Goal: Information Seeking & Learning: Learn about a topic

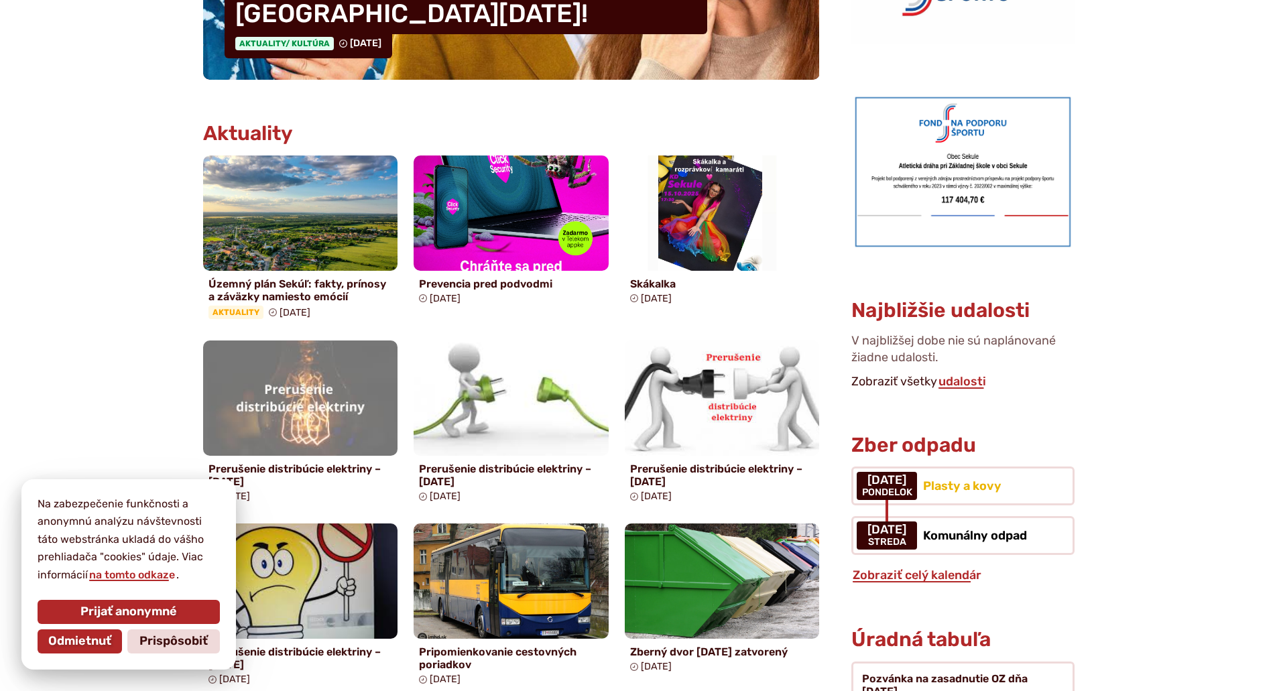
scroll to position [603, 0]
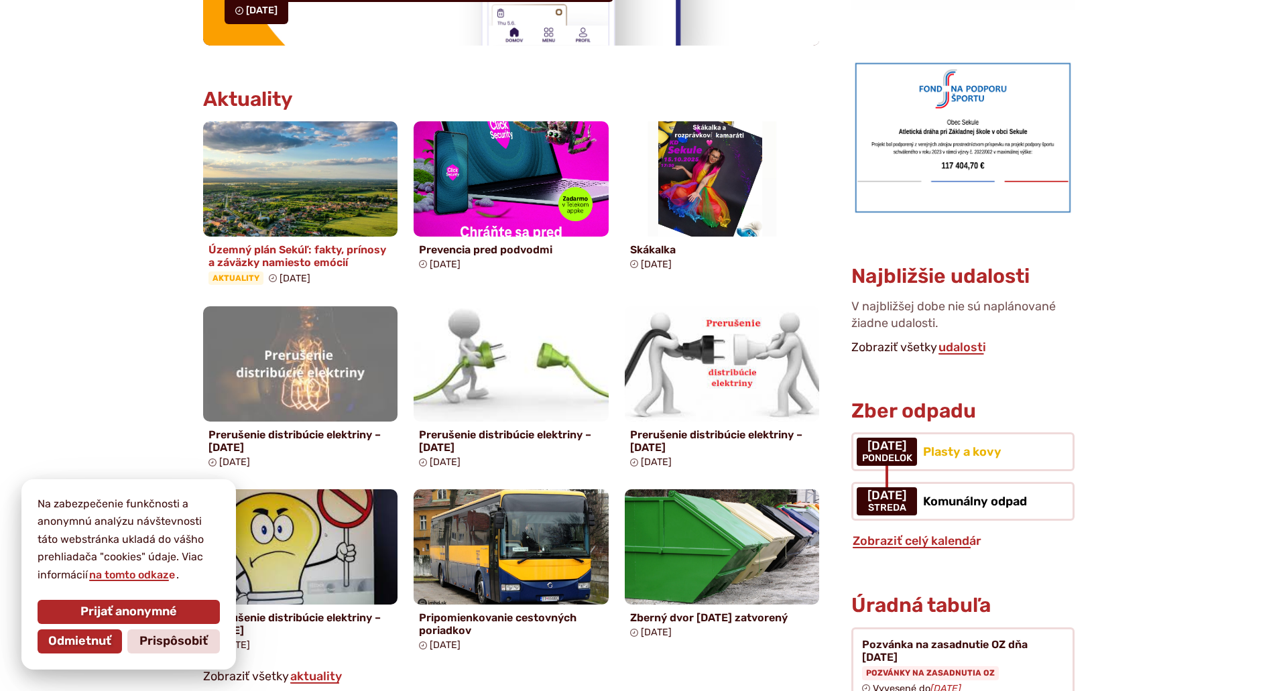
click at [337, 260] on h4 "Územný plán Sekúľ: fakty, prínosy a záväzky namiesto emócií" at bounding box center [301, 255] width 184 height 25
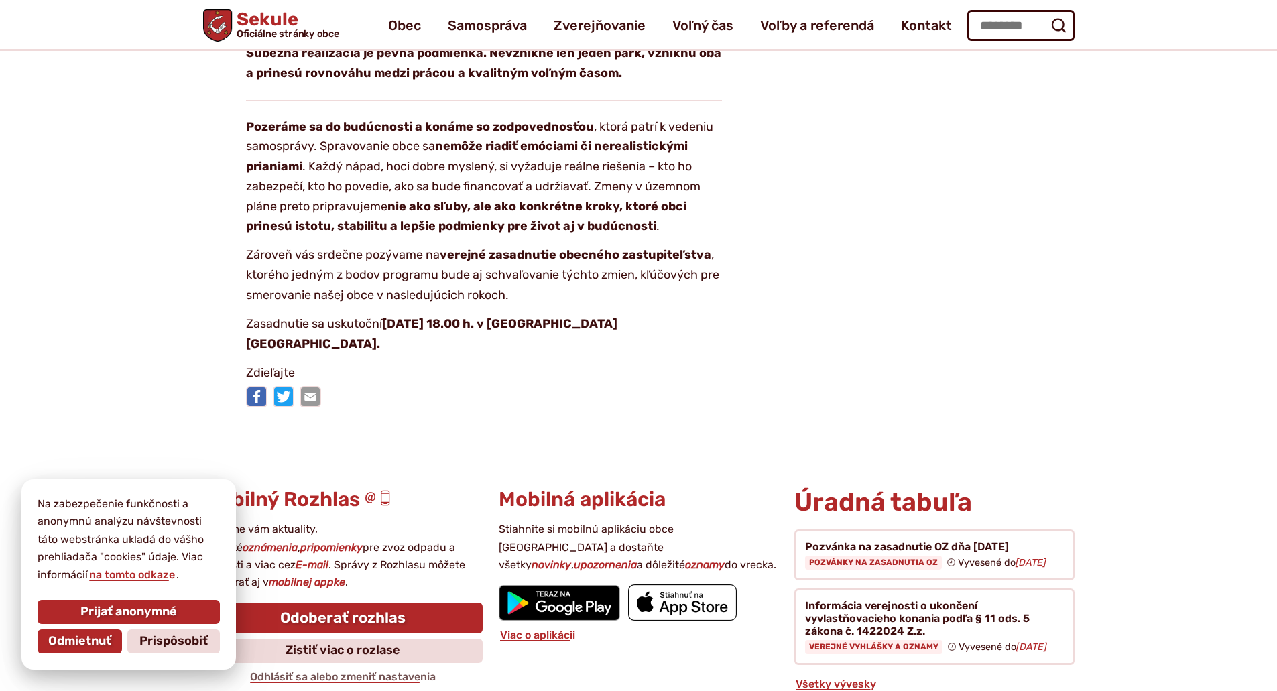
scroll to position [2414, 0]
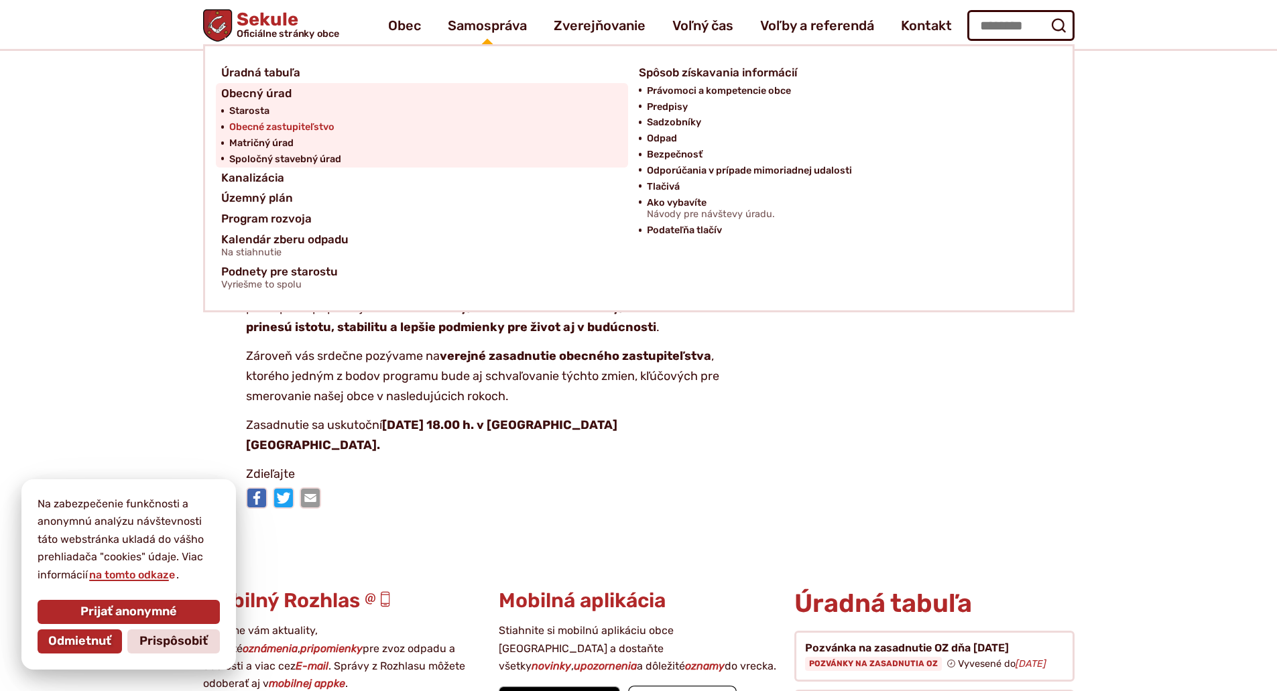
click at [292, 121] on span "Obecné zastupiteľstvo" at bounding box center [281, 127] width 105 height 16
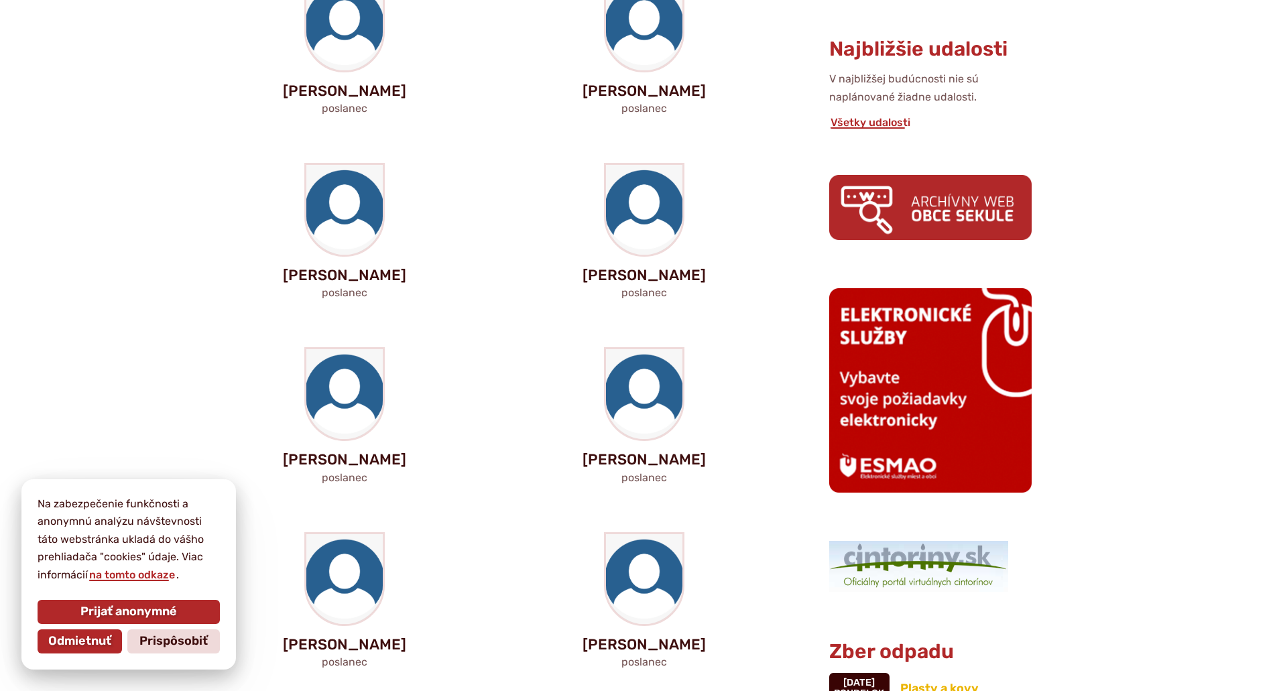
scroll to position [671, 0]
